Goal: Task Accomplishment & Management: Use online tool/utility

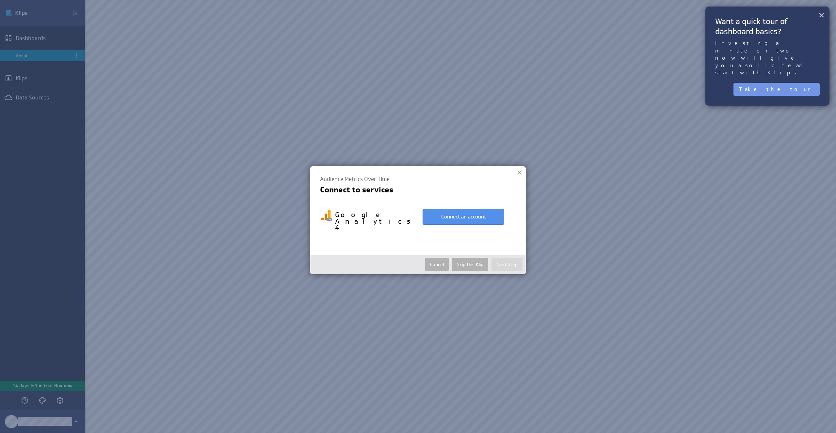
click at [818, 13] on button "×" at bounding box center [821, 14] width 6 height 13
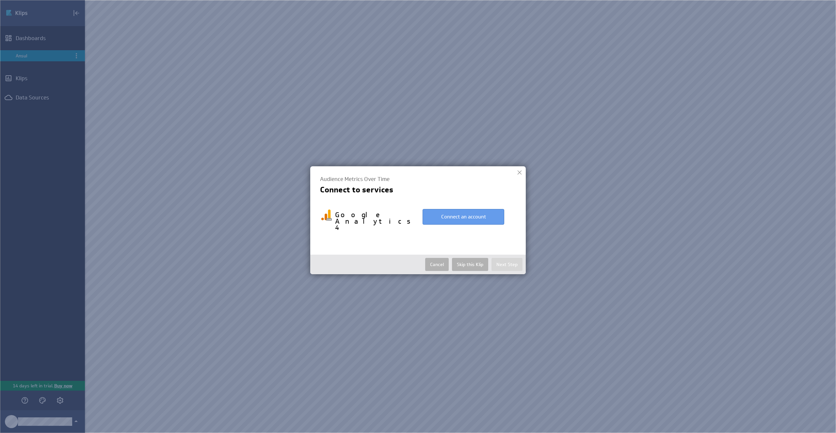
click at [476, 217] on button "Connect an account" at bounding box center [463, 217] width 82 height 16
select select "cdda6e07de0276e0bb6c86166d830c8f"
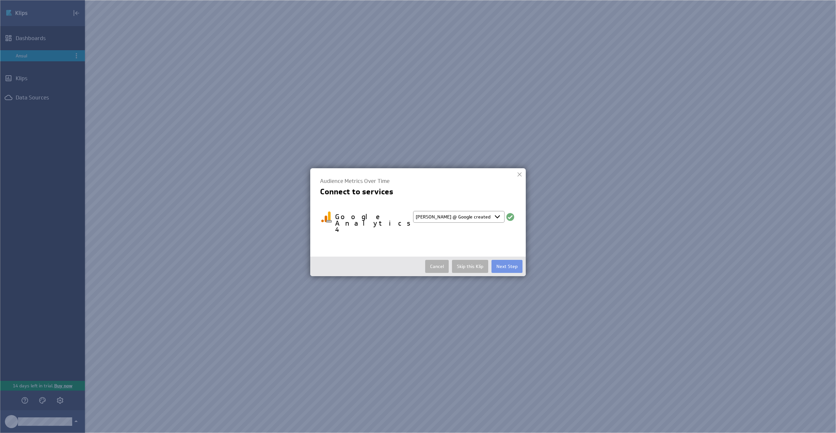
click at [478, 219] on select "Select account Ruben @ Google created Oct 01, 2025 at 4:22 AM EDT + Connect new…" at bounding box center [458, 217] width 91 height 12
click at [413, 211] on select "Select account Ruben @ Google created Oct 01, 2025 at 4:22 AM EDT + Connect new…" at bounding box center [458, 217] width 91 height 12
click at [509, 260] on button "Next Step" at bounding box center [506, 266] width 31 height 13
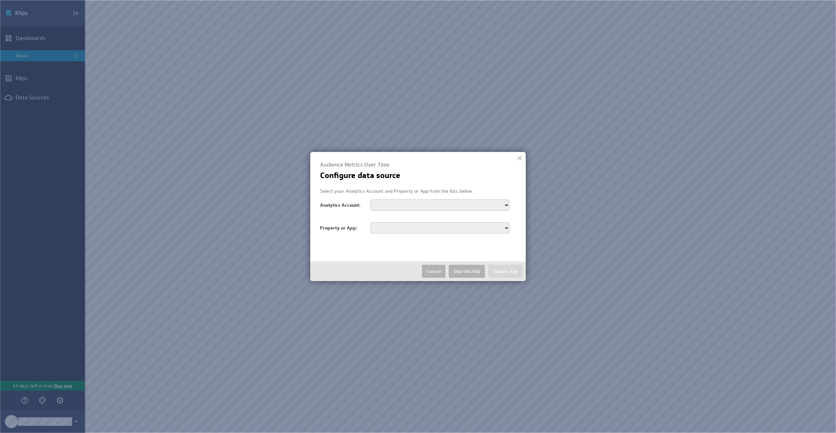
click at [443, 208] on select "Ansul Xitres NieuwbouwOffice LanguageOne IVIO@School Gascentrum Noord Nederland…" at bounding box center [439, 205] width 139 height 11
select select "accounts/318157928"
click at [370, 200] on select "Ansul Xitres NieuwbouwOffice LanguageOne IVIO@School Gascentrum Noord Nederland…" at bounding box center [439, 205] width 139 height 11
click at [414, 227] on select "ANSUL" at bounding box center [439, 228] width 139 height 11
select select "properties/446047350"
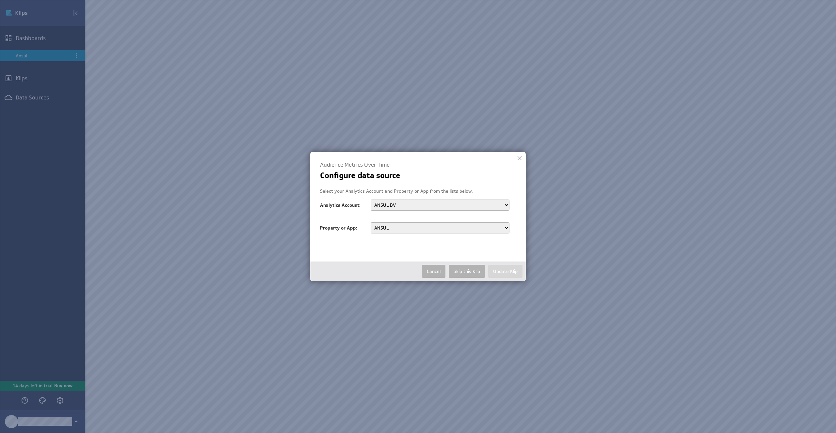
click at [370, 223] on select "ANSUL" at bounding box center [439, 228] width 139 height 11
click at [520, 160] on div at bounding box center [519, 158] width 10 height 10
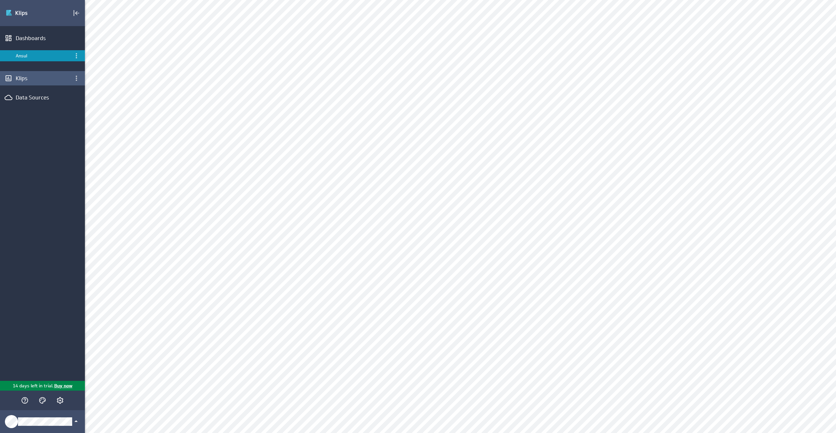
click at [19, 75] on div "Klips" at bounding box center [43, 78] width 54 height 7
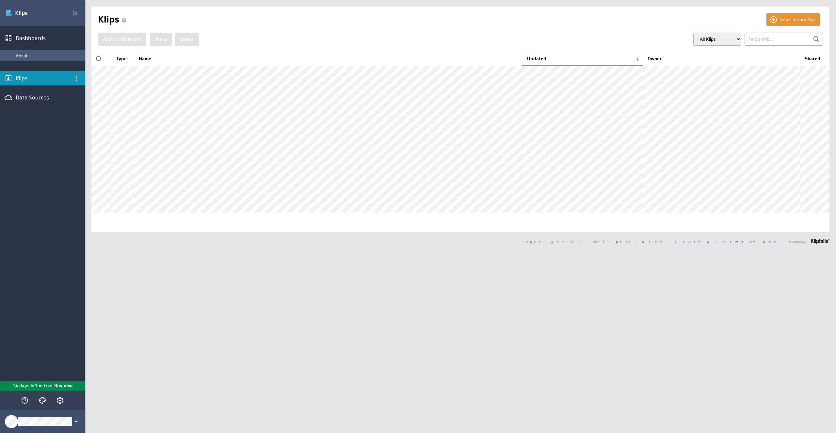
click at [29, 55] on div "Ansul" at bounding box center [49, 56] width 66 height 6
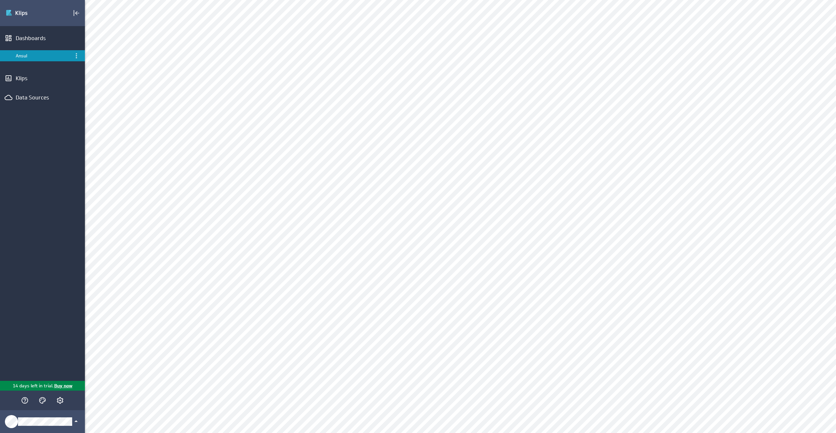
scroll to position [11, 0]
click at [780, 174] on div "Reconfigure..." at bounding box center [793, 171] width 65 height 10
select select "cdda6e07de0276e0bb6c86166d830c8f"
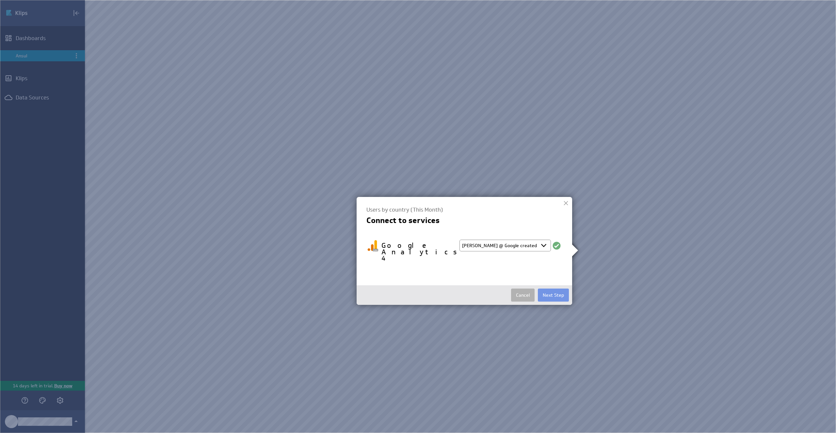
click at [552, 289] on button "Next Step" at bounding box center [553, 295] width 31 height 13
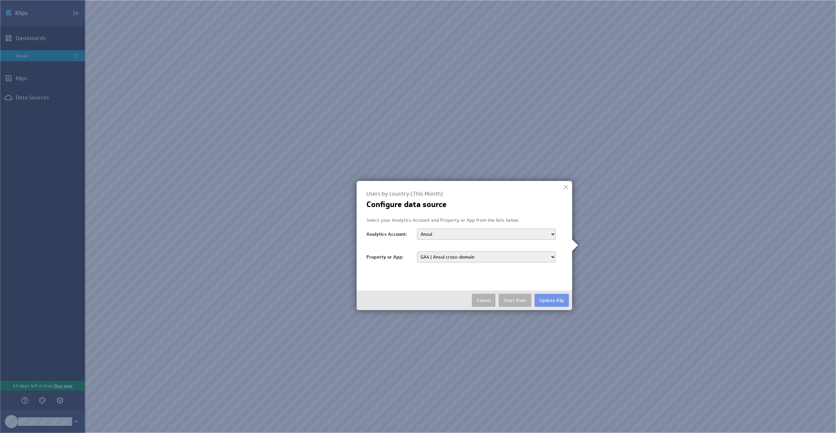
click at [467, 256] on select "GA4 | Ansul.nl ANSUL Flevoland - GA4 ANSUL Amsterdam - GA4 ANSUL Amersfoort - G…" at bounding box center [486, 257] width 139 height 11
select select "properties/326682905"
click at [417, 252] on select "GA4 | Ansul.nl ANSUL Flevoland - GA4 ANSUL Amsterdam - GA4 ANSUL Amersfoort - G…" at bounding box center [486, 257] width 139 height 11
click at [554, 299] on button "Update Klip" at bounding box center [551, 300] width 34 height 13
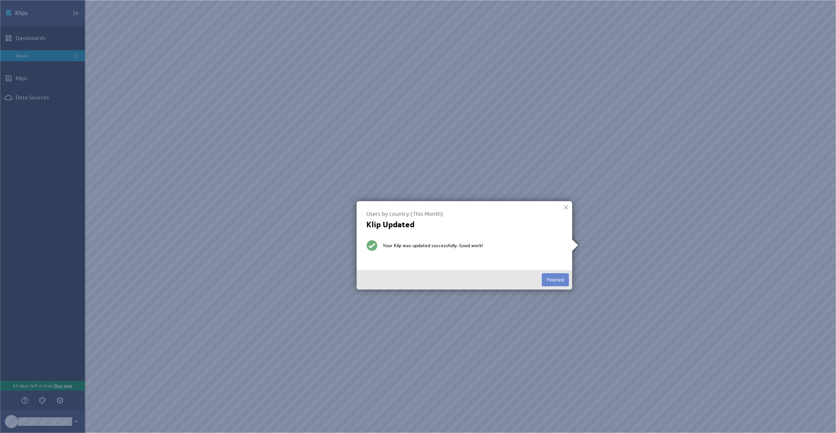
click at [562, 278] on button "Finished" at bounding box center [554, 280] width 27 height 13
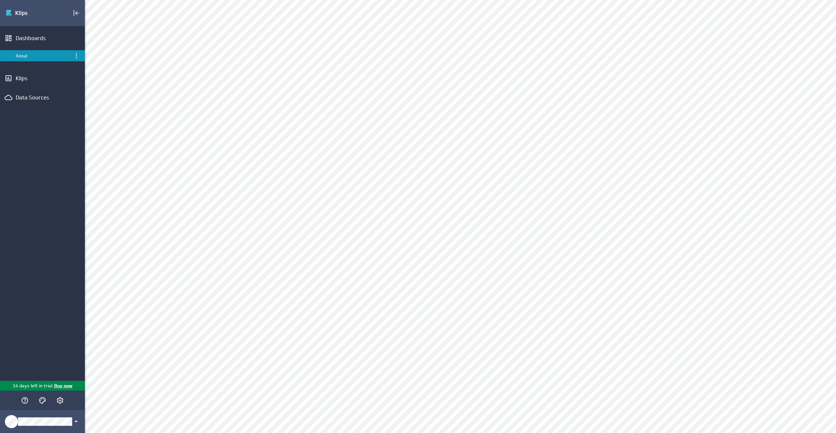
scroll to position [61, 0]
click at [777, 135] on div "Edit..." at bounding box center [793, 134] width 65 height 10
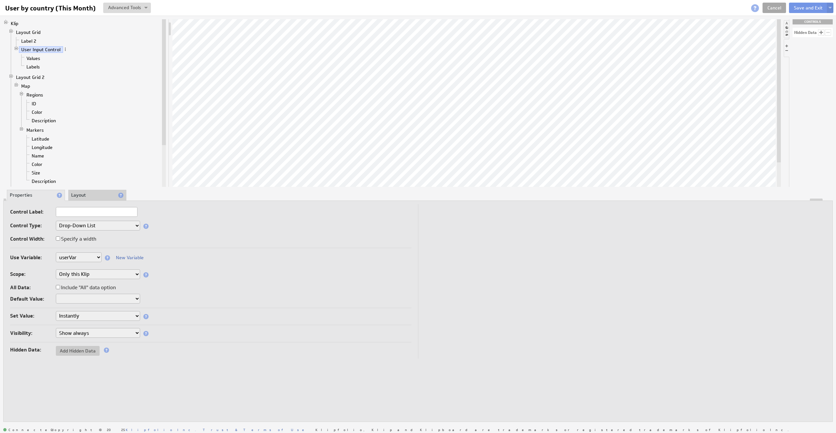
click at [769, 8] on link "Cancel" at bounding box center [773, 8] width 23 height 10
click at [776, 7] on link "Cancel" at bounding box center [773, 8] width 23 height 10
click at [804, 8] on button "Save and Exit" at bounding box center [808, 8] width 39 height 10
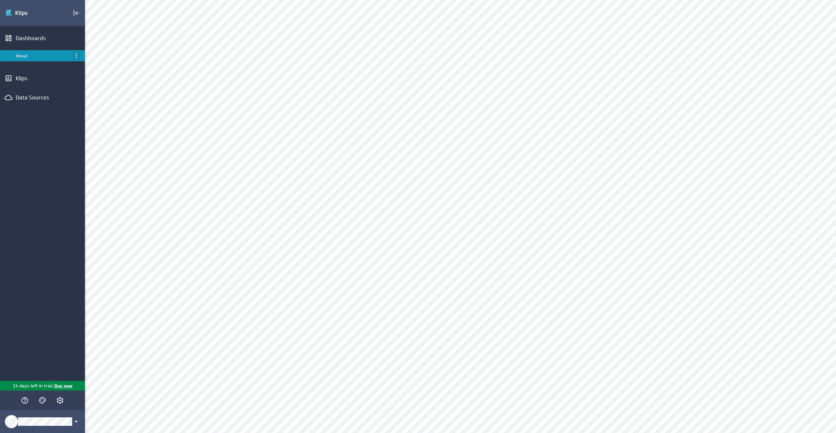
click at [74, 55] on icon "Menu" at bounding box center [76, 56] width 8 height 8
click at [55, 59] on div at bounding box center [418, 216] width 836 height 433
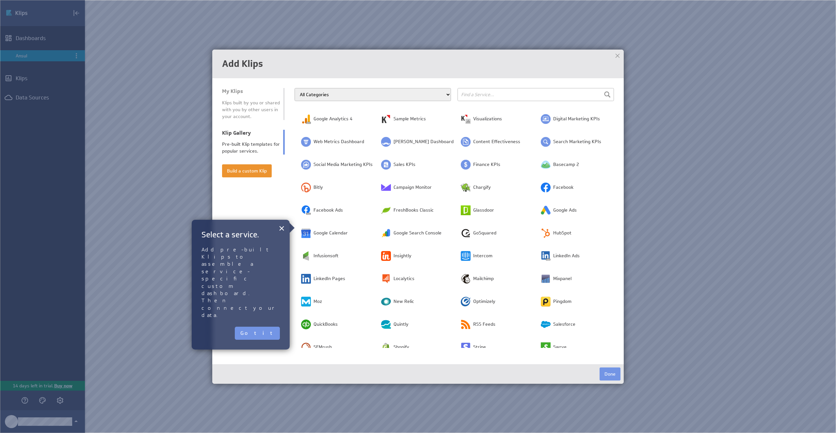
click at [568, 211] on span "Google Ads" at bounding box center [564, 210] width 23 height 7
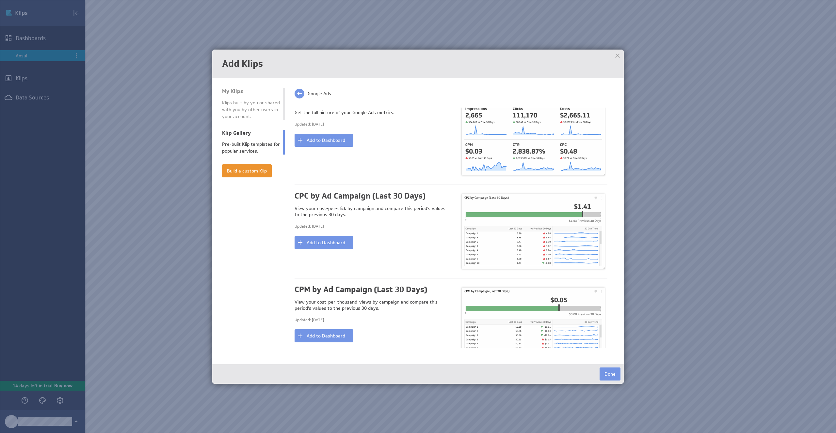
scroll to position [20, 0]
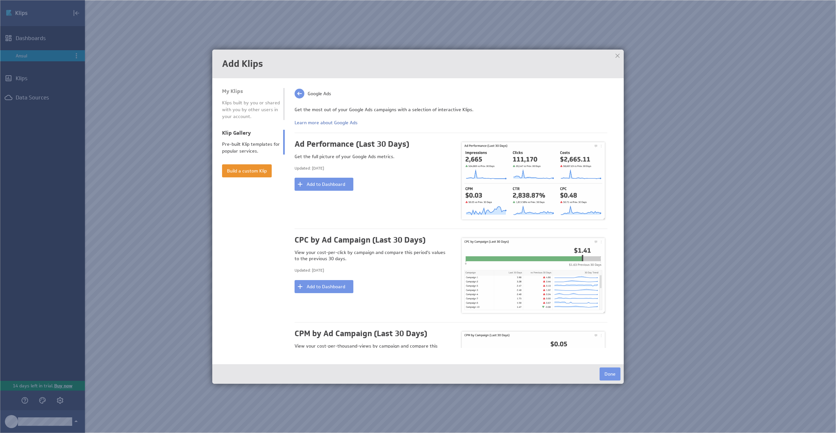
click at [244, 112] on div "Klips built by you or shared with you by other users in your account." at bounding box center [251, 110] width 58 height 21
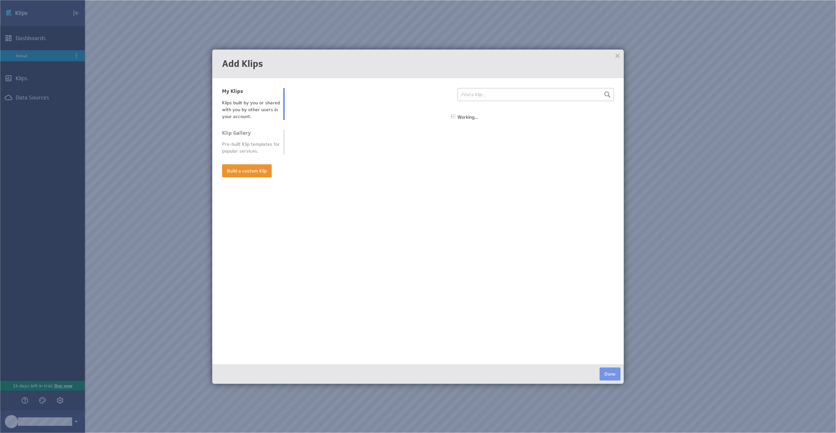
select select "all"
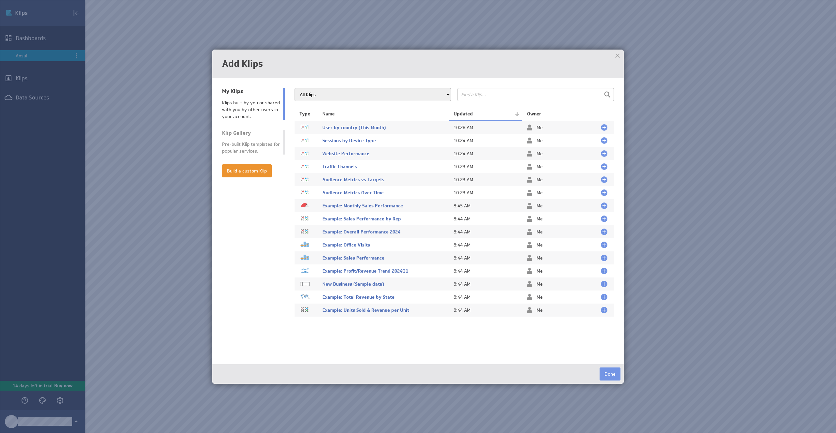
drag, startPoint x: 253, startPoint y: 136, endPoint x: 283, endPoint y: 142, distance: 30.4
click at [253, 136] on div "Klip Gallery" at bounding box center [251, 133] width 58 height 7
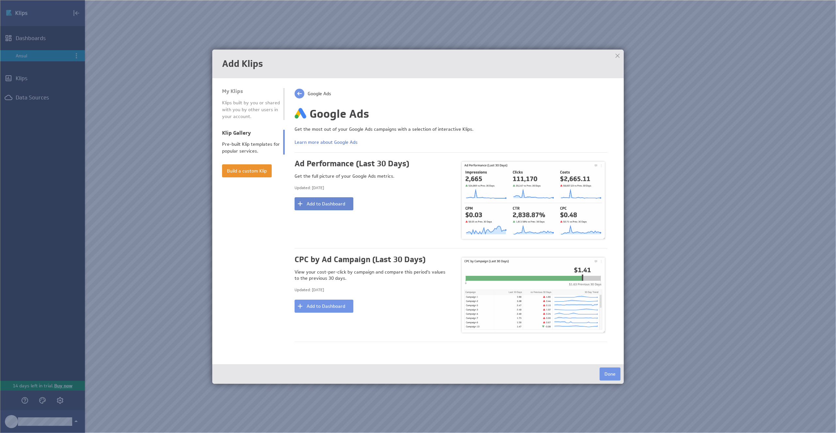
click at [340, 207] on button "Add to Dashboard" at bounding box center [323, 203] width 59 height 13
click at [618, 55] on div at bounding box center [617, 56] width 10 height 10
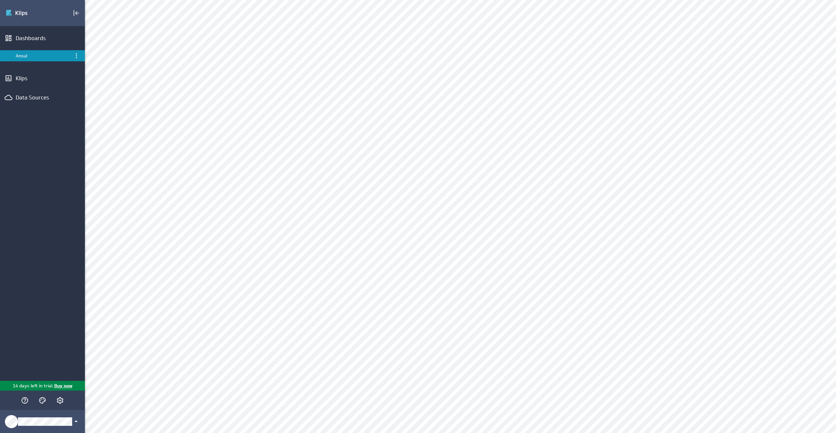
scroll to position [301, 0]
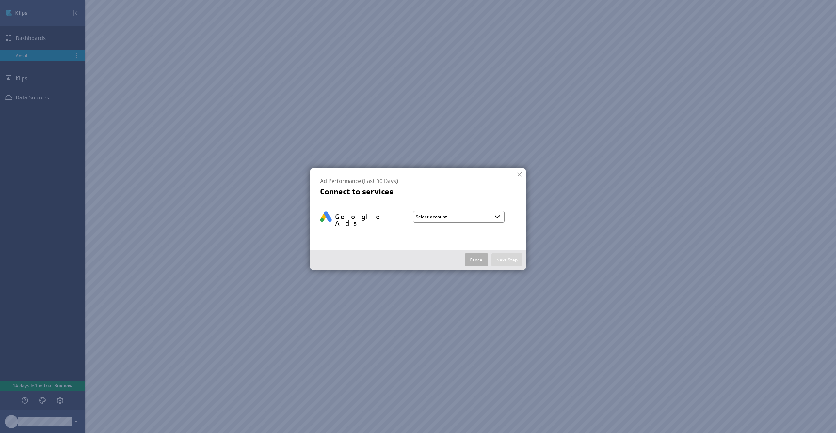
click at [467, 216] on select "Select account Ruben @ Google created Oct 01, 2025 at 4:22 AM EDT + Connect new…" at bounding box center [458, 217] width 91 height 12
select select "cdda6e07de0276e0bb6c86166d830c8f"
click at [413, 211] on select "Select account Ruben @ Google created Oct 01, 2025 at 4:22 AM EDT + Connect new…" at bounding box center [458, 217] width 91 height 12
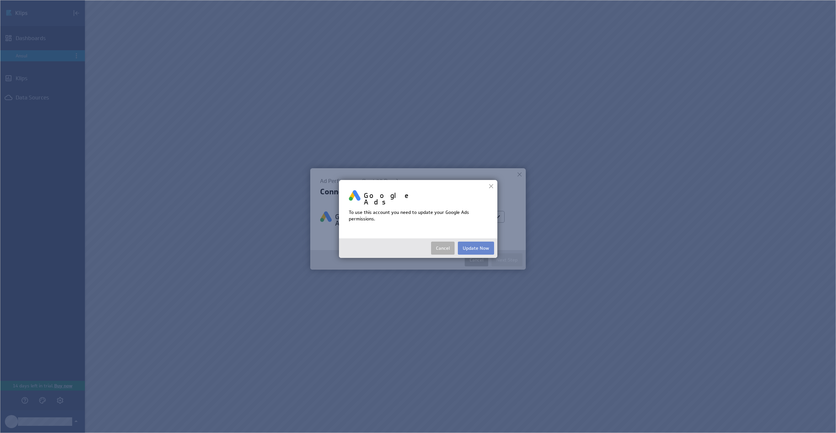
click at [477, 244] on button "Update Now" at bounding box center [476, 248] width 36 height 13
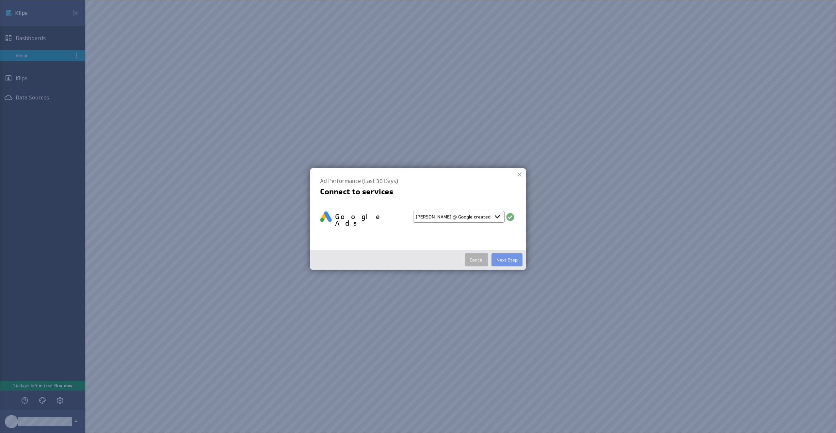
click at [447, 218] on select "Select account Ruben @ Google created Oct 01, 2025 at 4:22 AM EDT + Connect new…" at bounding box center [458, 217] width 91 height 12
click at [505, 256] on button "Next Step" at bounding box center [506, 260] width 31 height 13
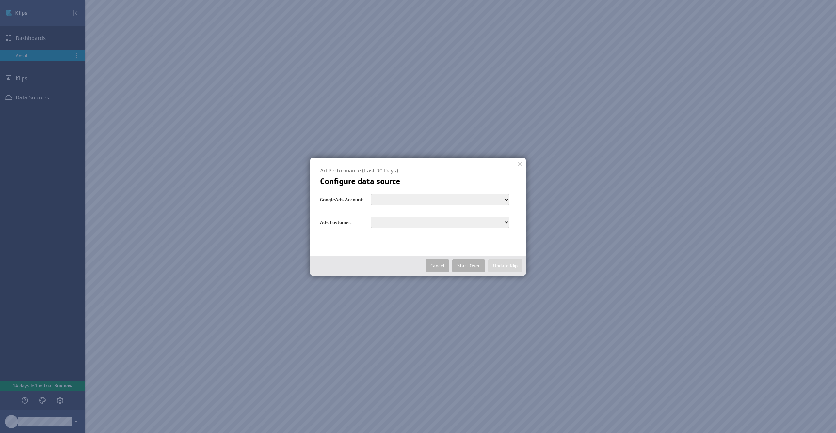
click at [421, 196] on select "customers/5929334279 customers/9513871560 customers/9335337450 customers/165570…" at bounding box center [439, 199] width 139 height 11
select select "customers/1655705545"
click at [370, 194] on select "customers/5929334279 customers/9513871560 customers/9335337450 customers/165570…" at bounding box center [439, 199] width 139 height 11
click at [406, 222] on select "9914089716 7493086141 1901168831 9002663170 7399912054 4538797753 6842239235 62…" at bounding box center [439, 222] width 139 height 11
click at [420, 224] on select "9914089716 7493086141 1901168831 9002663170 7399912054 4538797753 6842239235 62…" at bounding box center [439, 222] width 139 height 11
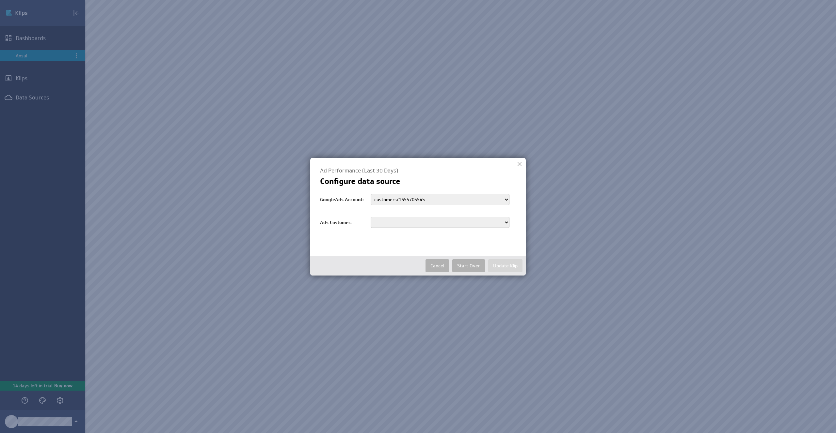
select select "9914089716"
click at [370, 217] on select "9914089716 7493086141 1901168831 9002663170 7399912054 4538797753 6842239235 62…" at bounding box center [439, 222] width 139 height 11
click at [502, 266] on button "Update Klip" at bounding box center [505, 265] width 34 height 13
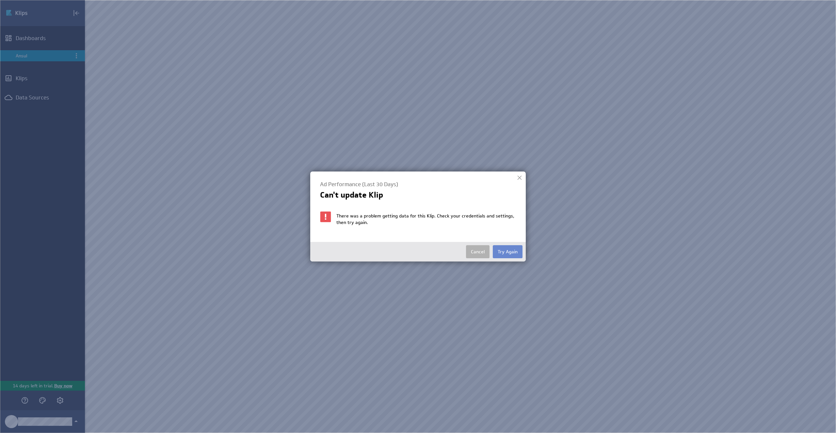
click at [508, 254] on button "Try Again" at bounding box center [507, 251] width 30 height 13
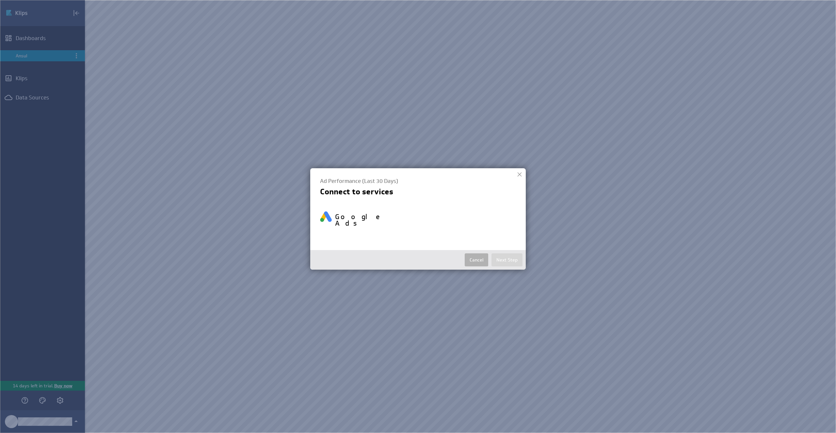
select select "cdda6e07de0276e0bb6c86166d830c8f"
click at [507, 254] on button "Next Step" at bounding box center [506, 260] width 31 height 13
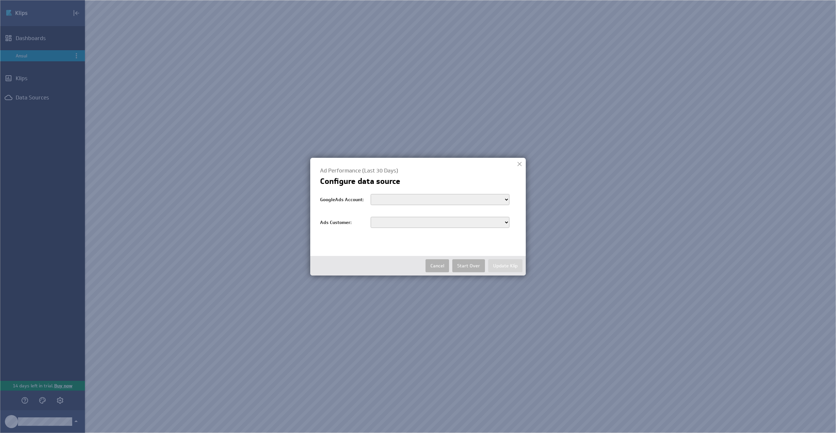
click at [432, 198] on select "customers/5929334279 customers/9513871560 customers/9335337450 customers/165570…" at bounding box center [439, 199] width 139 height 11
select select "customers/1655705545"
click at [370, 194] on select "customers/5929334279 customers/9513871560 customers/9335337450 customers/165570…" at bounding box center [439, 199] width 139 height 11
click at [418, 222] on select "9914089716 7493086141 1901168831 9002663170 7399912054 4538797753 6842239235 62…" at bounding box center [439, 222] width 139 height 11
select select "9914089716"
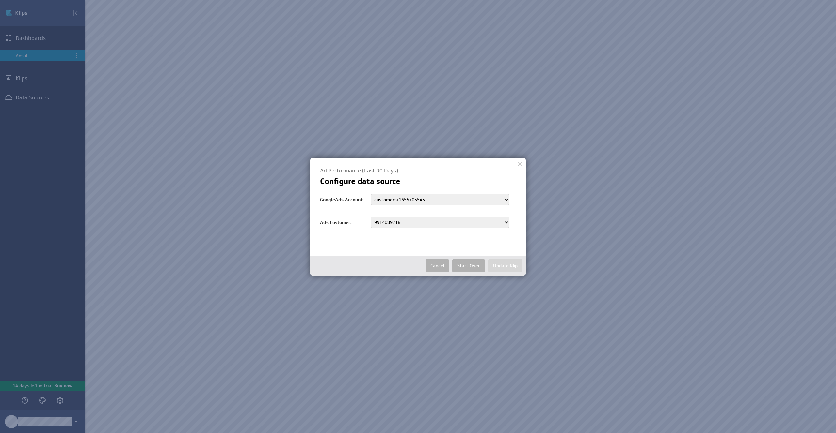
click at [370, 217] on select "9914089716 7493086141 1901168831 9002663170 7399912054 4538797753 6842239235 62…" at bounding box center [439, 222] width 139 height 11
click at [502, 268] on button "Update Klip" at bounding box center [505, 265] width 34 height 13
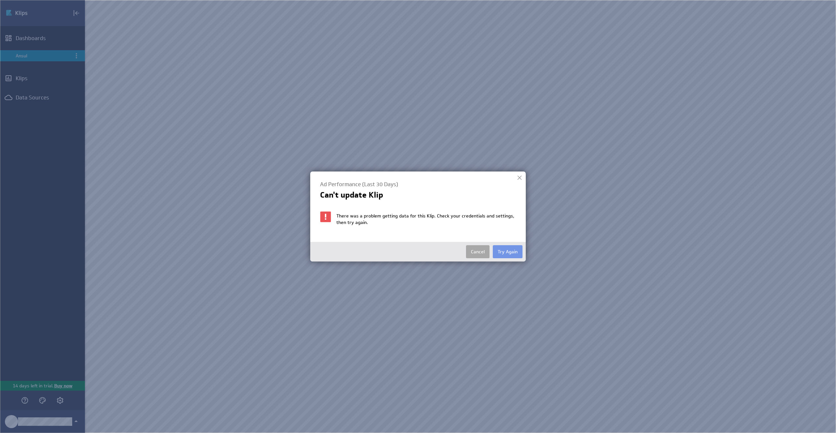
click at [481, 251] on button "Cancel" at bounding box center [477, 251] width 23 height 13
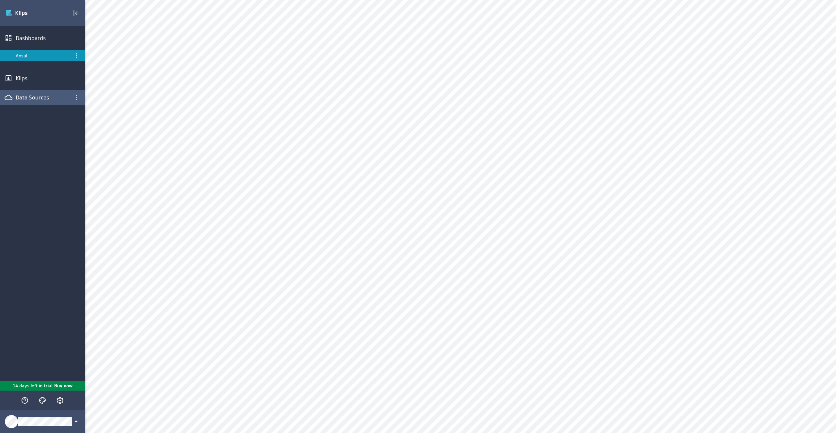
click at [35, 96] on div "Data Sources" at bounding box center [43, 97] width 54 height 7
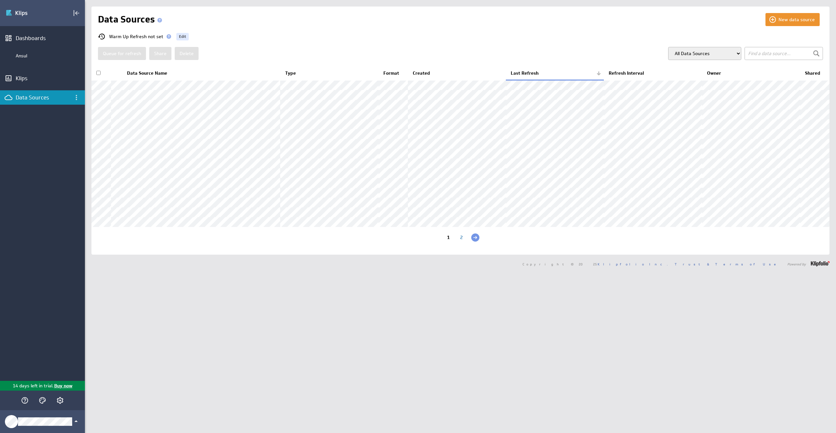
click at [461, 242] on div "2" at bounding box center [461, 238] width 13 height 6
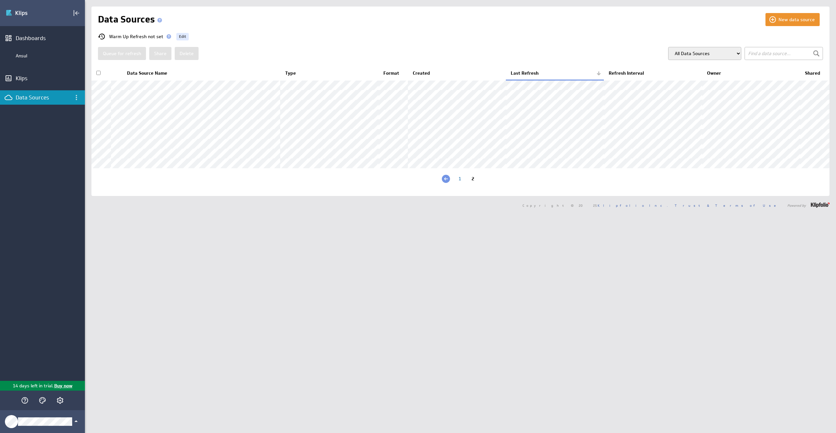
click at [447, 183] on div at bounding box center [446, 179] width 8 height 8
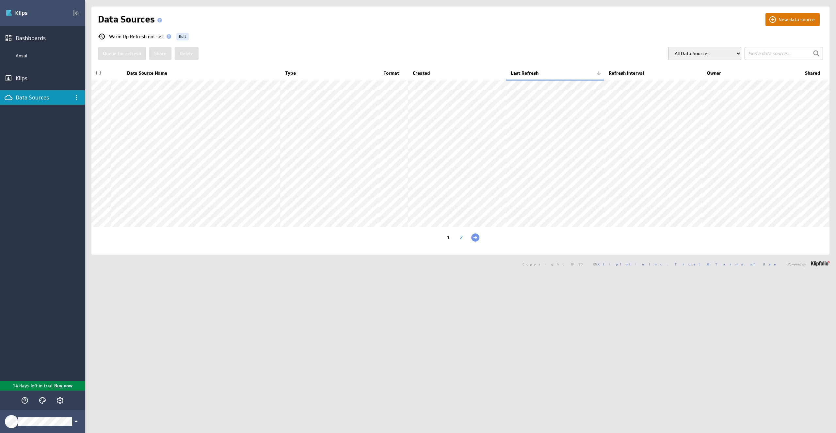
click at [800, 22] on button "New data source" at bounding box center [792, 19] width 54 height 13
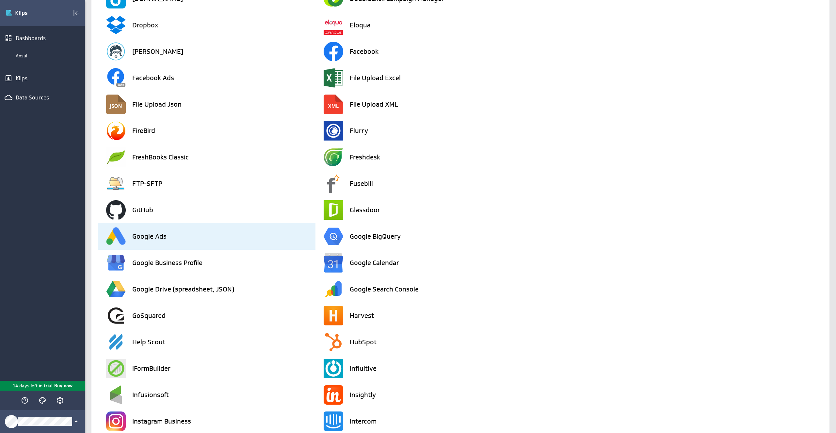
scroll to position [431, 0]
click at [221, 239] on div "Google Ads" at bounding box center [210, 236] width 209 height 26
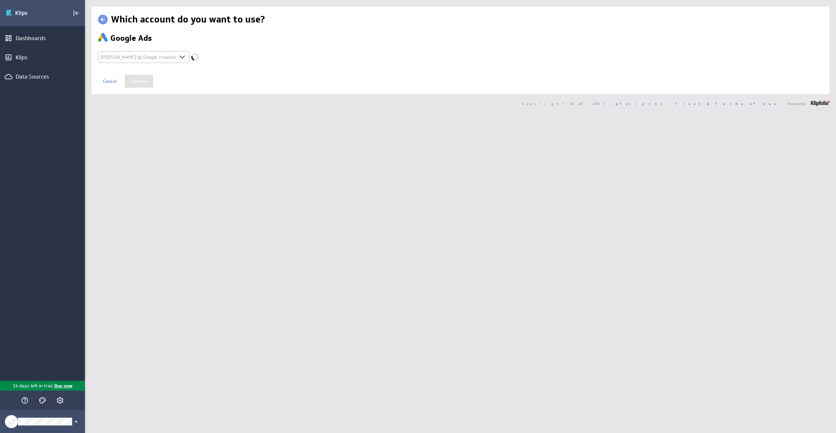
select select "cdda6e07de0276e0bb6c86166d830c8f"
click at [142, 80] on input "Continue" at bounding box center [139, 81] width 28 height 13
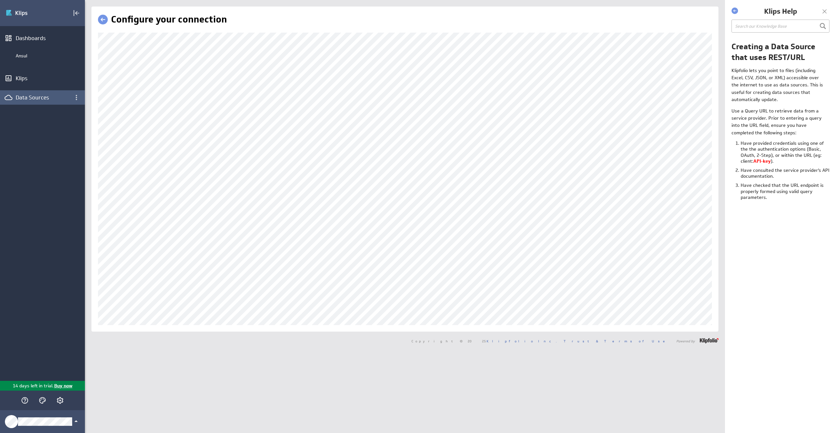
click at [24, 102] on div "Data Sources" at bounding box center [42, 97] width 85 height 14
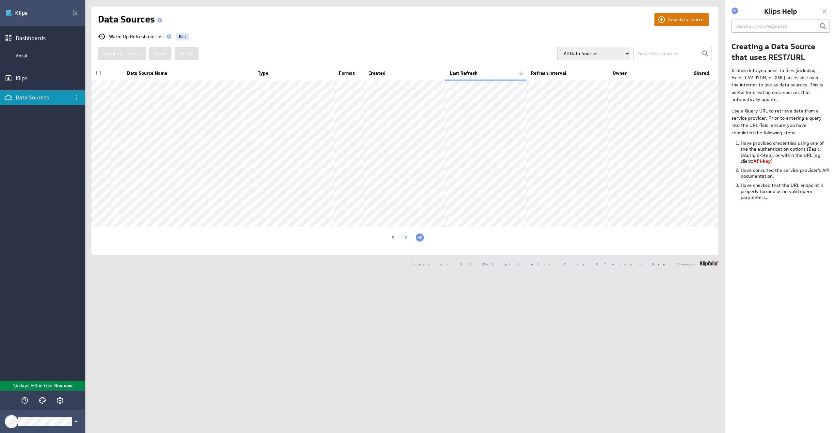
click at [670, 18] on button "New data source" at bounding box center [681, 19] width 54 height 13
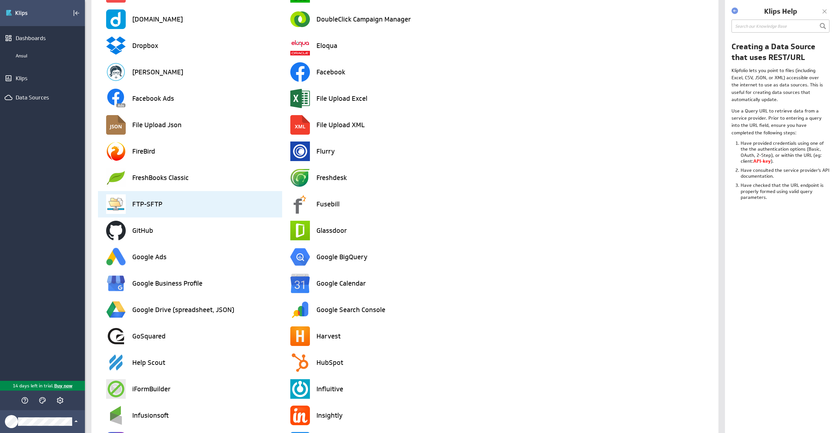
scroll to position [417, 0]
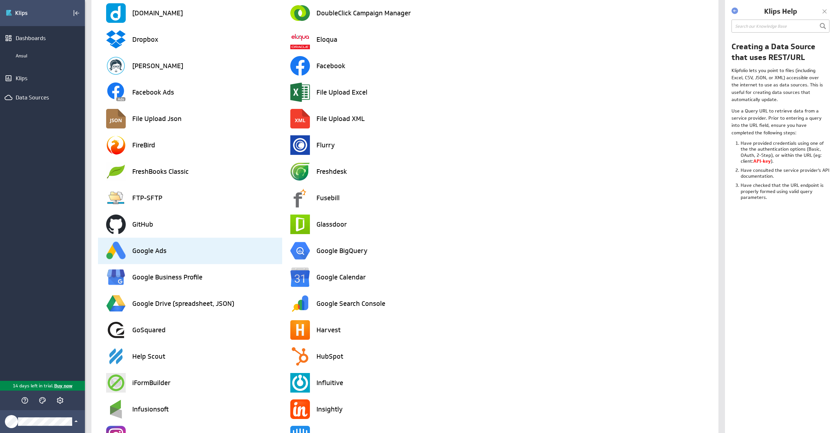
click at [195, 250] on div "Google Ads" at bounding box center [194, 251] width 176 height 26
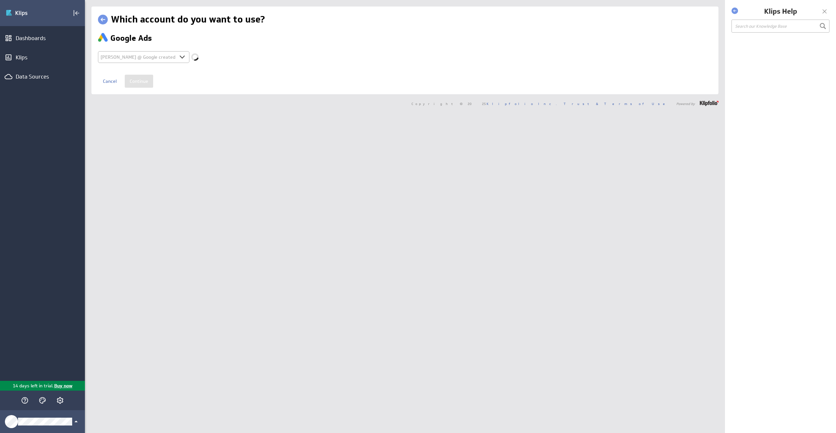
select select "cdda6e07de0276e0bb6c86166d830c8f"
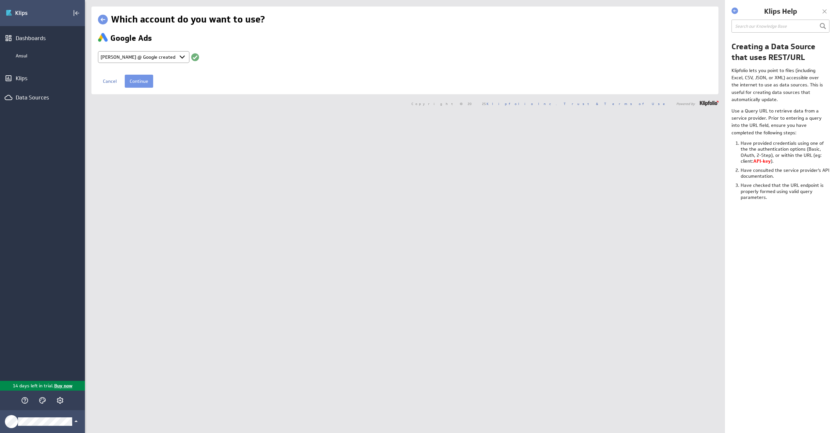
click at [181, 55] on select "Select account Ruben @ Google created Oct 01, 2025 at 4:22 AM EDT + Connect new…" at bounding box center [143, 57] width 91 height 12
click at [98, 51] on select "Select account Ruben @ Google created Oct 01, 2025 at 4:22 AM EDT + Connect new…" at bounding box center [143, 57] width 91 height 12
click at [146, 76] on input "Continue" at bounding box center [139, 81] width 28 height 13
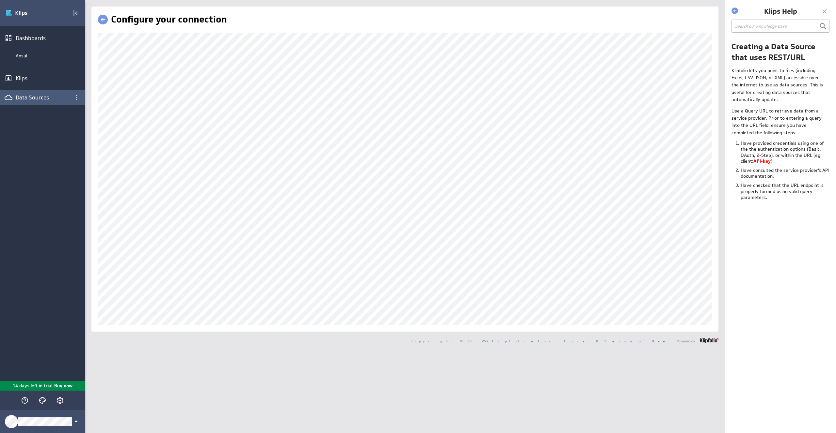
click at [30, 100] on div "Data Sources" at bounding box center [43, 97] width 54 height 7
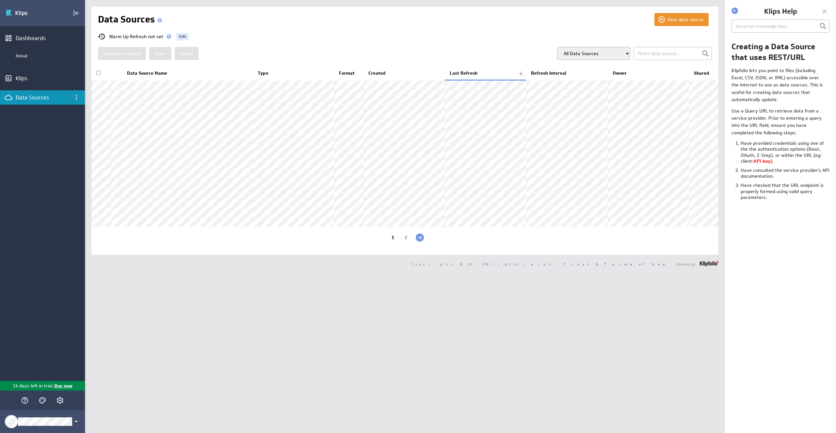
click at [410, 242] on div "2" at bounding box center [405, 238] width 13 height 6
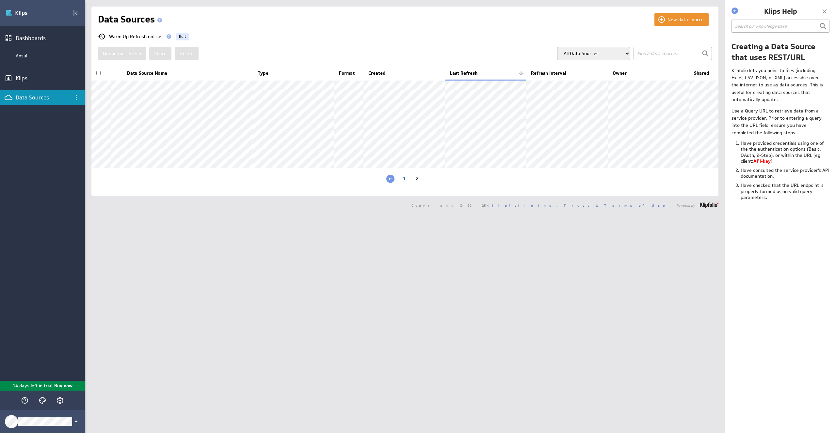
click at [401, 183] on div "1" at bounding box center [404, 180] width 13 height 6
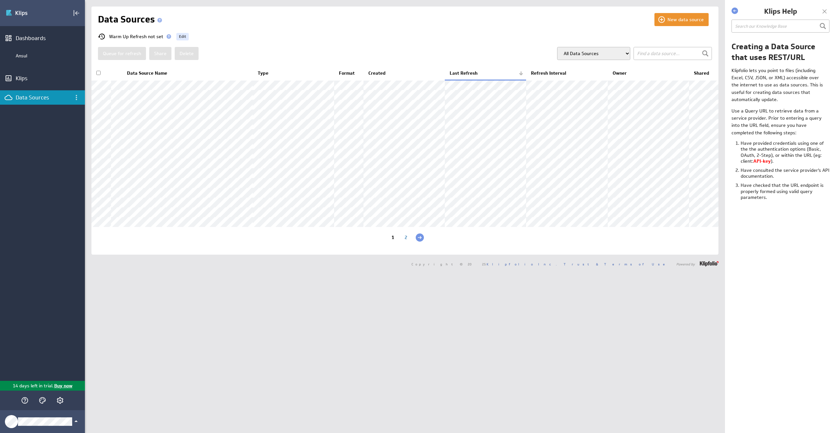
click at [405, 242] on div "2" at bounding box center [405, 238] width 13 height 6
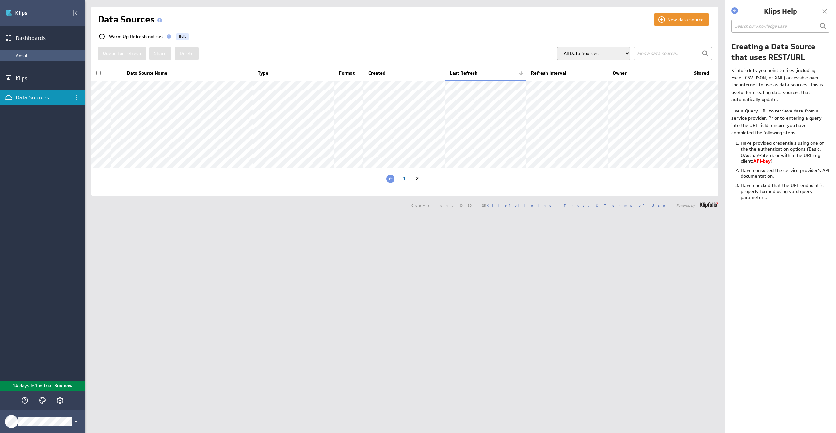
click at [38, 52] on div "Ansul" at bounding box center [42, 55] width 85 height 11
click at [29, 53] on div "Ansul" at bounding box center [49, 56] width 66 height 6
click at [60, 102] on div "Data Sources" at bounding box center [42, 97] width 85 height 14
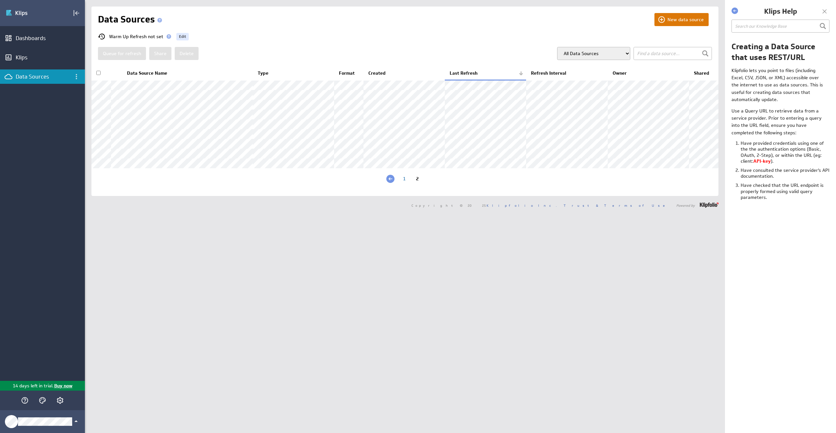
click at [686, 23] on button "New data source" at bounding box center [681, 19] width 54 height 13
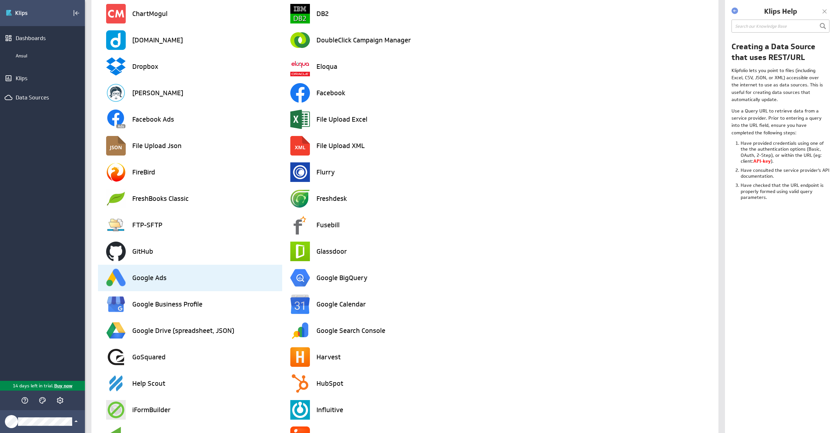
scroll to position [479, 0]
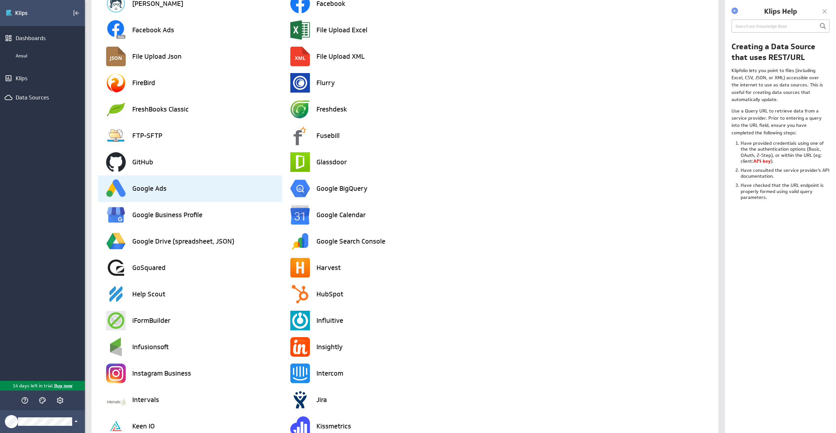
click at [173, 192] on div "Google Ads" at bounding box center [194, 189] width 176 height 26
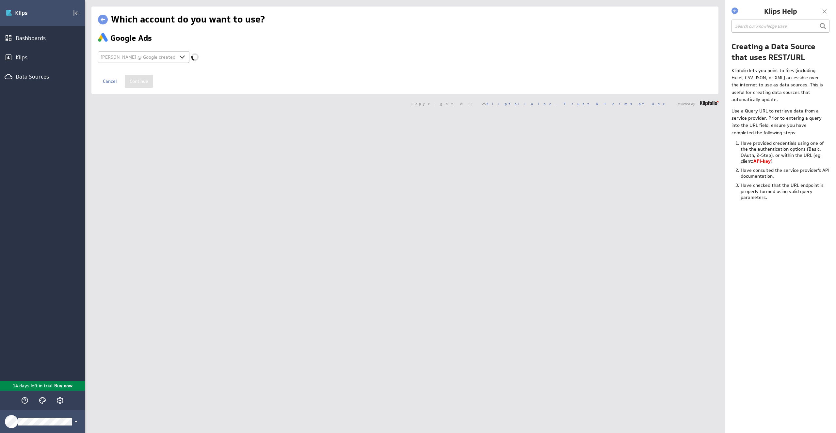
select select "cdda6e07de0276e0bb6c86166d830c8f"
click at [145, 82] on input "Continue" at bounding box center [139, 81] width 28 height 13
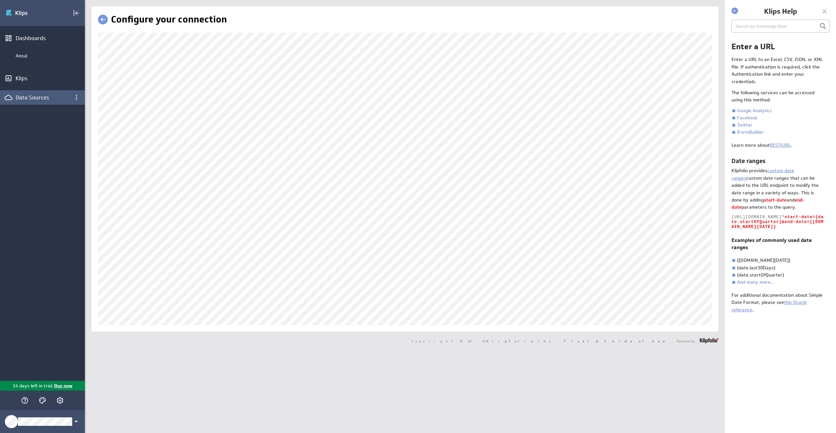
click at [22, 97] on div "Data Sources" at bounding box center [43, 97] width 54 height 7
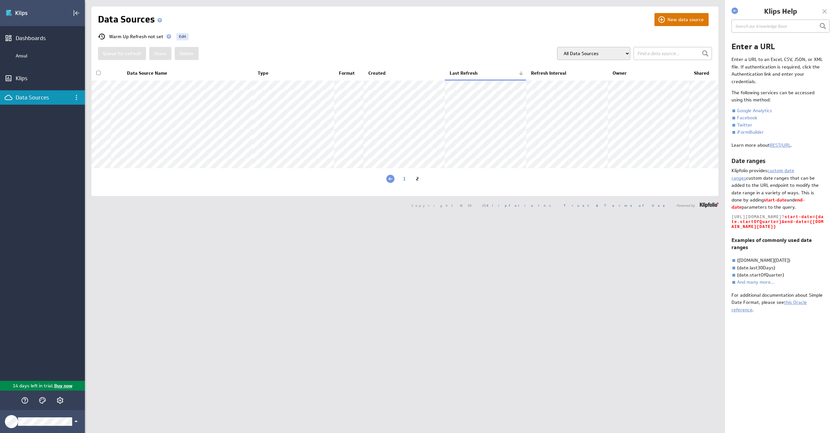
click at [684, 21] on button "New data source" at bounding box center [681, 19] width 54 height 13
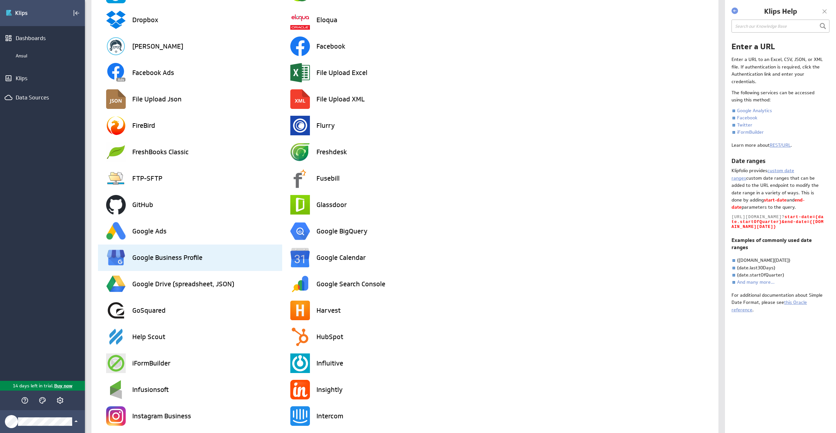
scroll to position [444, 0]
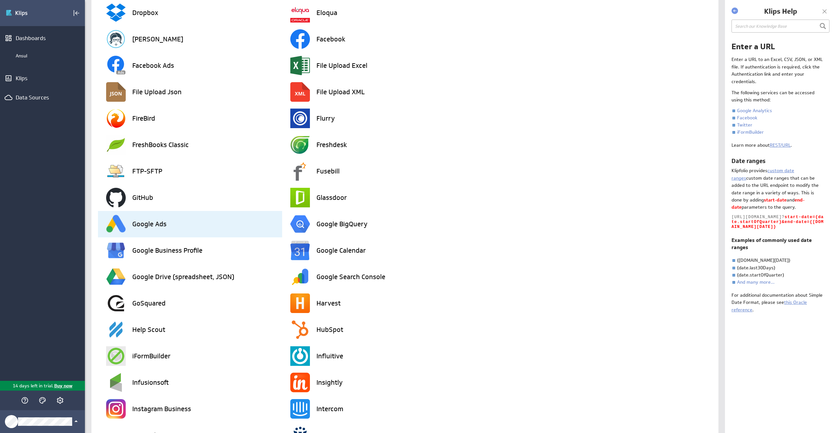
click at [204, 230] on div "Google Ads" at bounding box center [194, 224] width 176 height 26
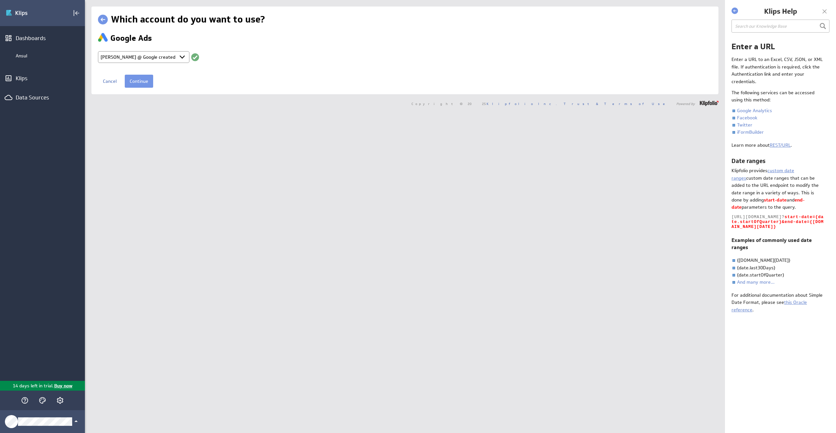
click at [170, 57] on select "Select account [PERSON_NAME] @ Google created [DATE] 4:22 AM EDT + Connect new …" at bounding box center [143, 57] width 91 height 12
select select "create_token"
click at [98, 51] on select "Select account [PERSON_NAME] @ Google created [DATE] 4:22 AM EDT + Connect new …" at bounding box center [143, 57] width 91 height 12
select select
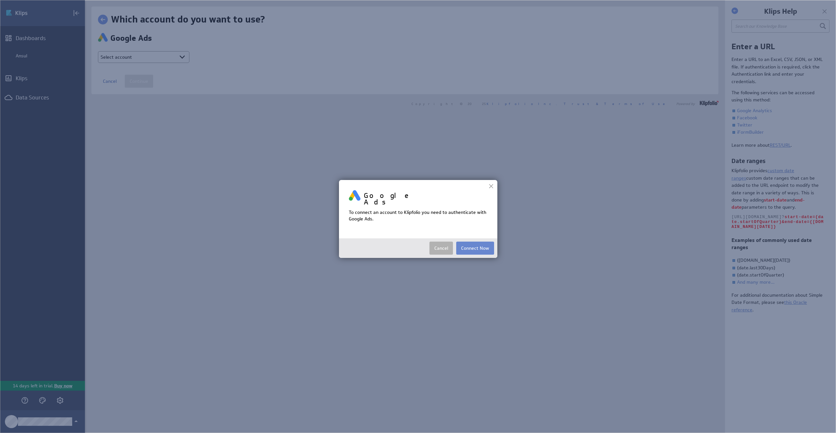
click at [483, 243] on button "Connect Now" at bounding box center [475, 248] width 38 height 13
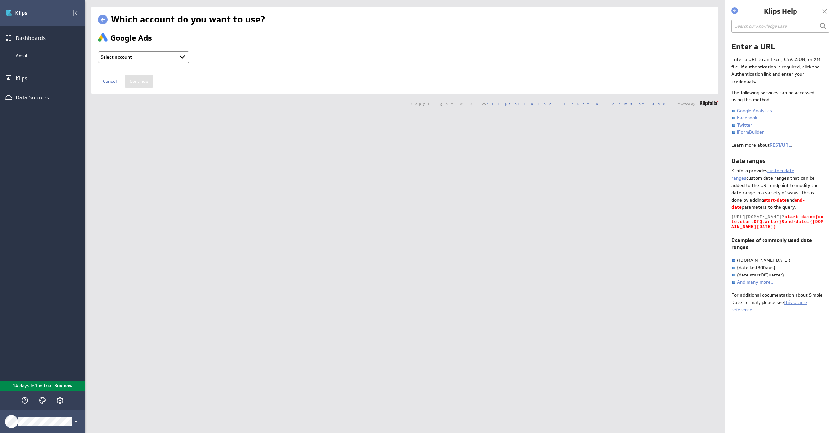
type input "Ruben @ Google created Oct 01, 2025 at 4:51 AM EDT"
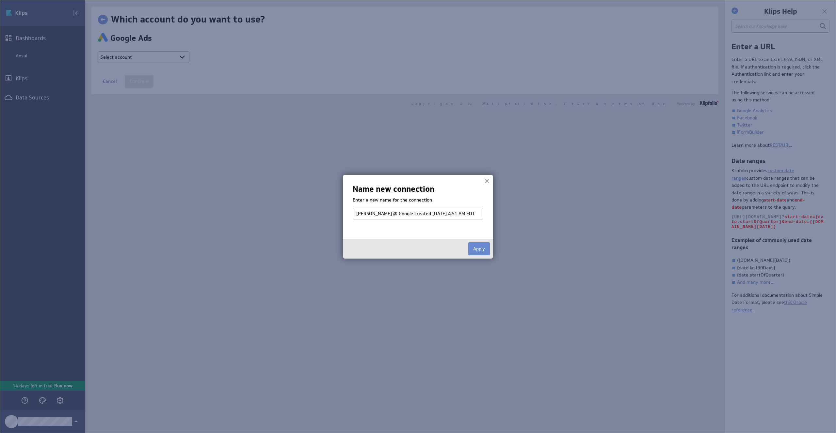
click at [480, 251] on button "Apply" at bounding box center [479, 248] width 22 height 13
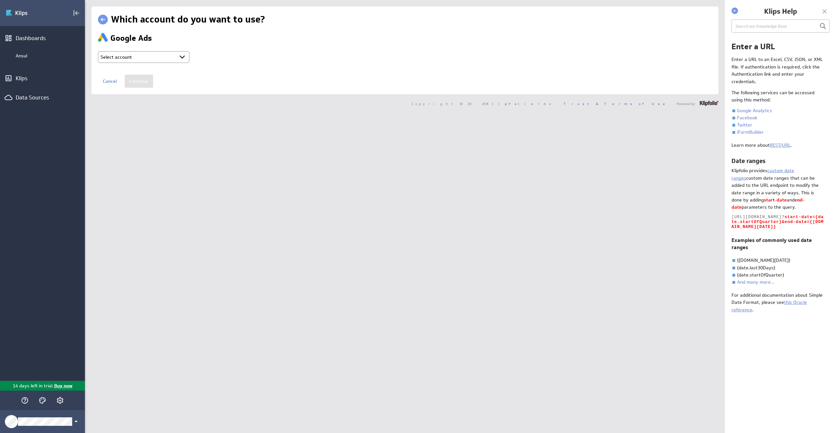
select select "8bbf084fdfd3dec13e1142321b8d3fd8"
click at [180, 55] on select "Select account Ruben @ Google created Oct 01, 2025 at 4:22 AM EDT Ruben @ Googl…" at bounding box center [143, 57] width 91 height 12
click at [147, 81] on input "Continue" at bounding box center [139, 81] width 28 height 13
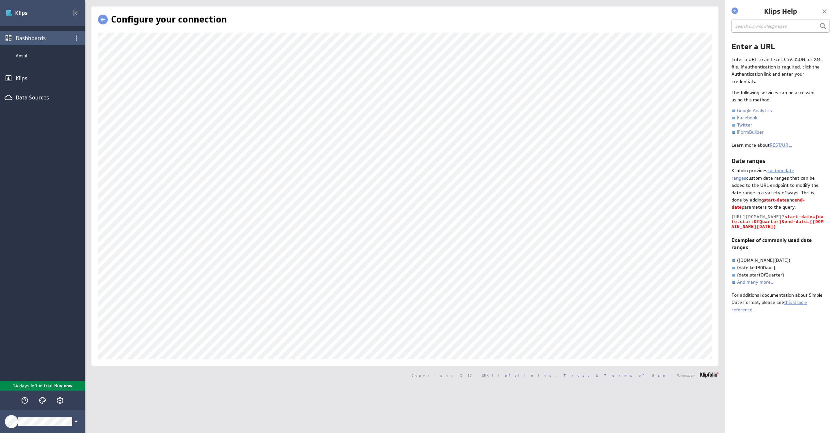
click at [42, 43] on div "Dashboards" at bounding box center [42, 38] width 85 height 14
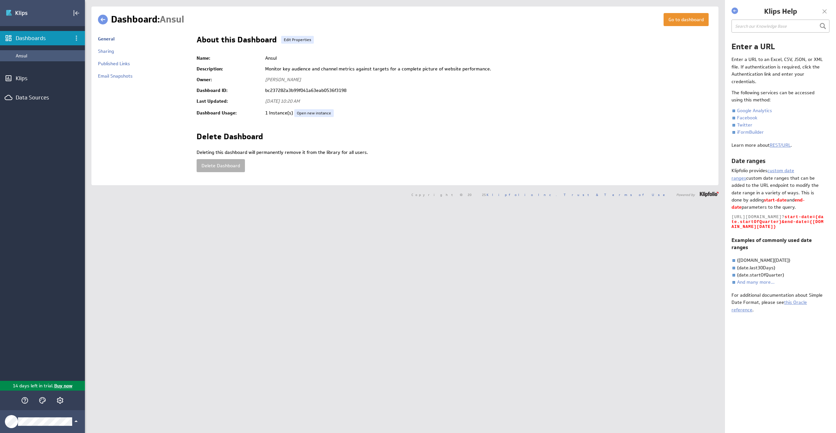
click at [22, 53] on div "Ansul" at bounding box center [49, 56] width 66 height 6
